Goal: Information Seeking & Learning: Learn about a topic

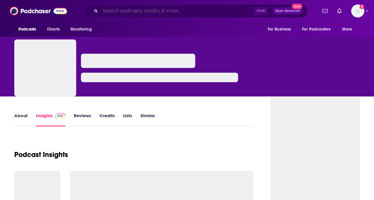
click at [161, 11] on input "Search podcasts, credits, & more..." at bounding box center [176, 11] width 153 height 10
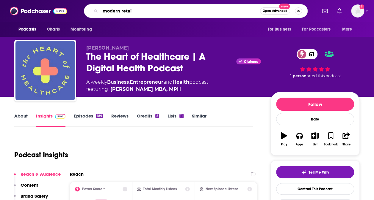
type input "modern retail"
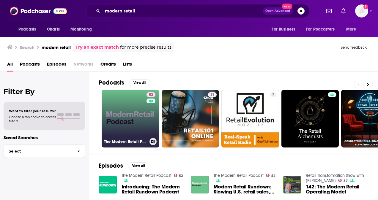
click at [123, 120] on link "52 The Modern Retail Podcast" at bounding box center [131, 119] width 58 height 58
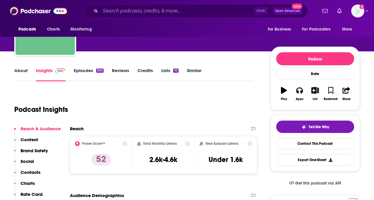
scroll to position [46, 0]
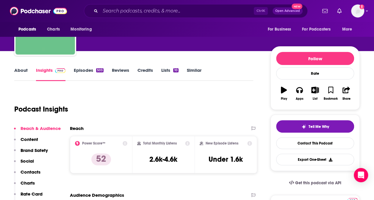
click at [15, 71] on link "About" at bounding box center [20, 74] width 13 height 14
